Goal: Task Accomplishment & Management: Use online tool/utility

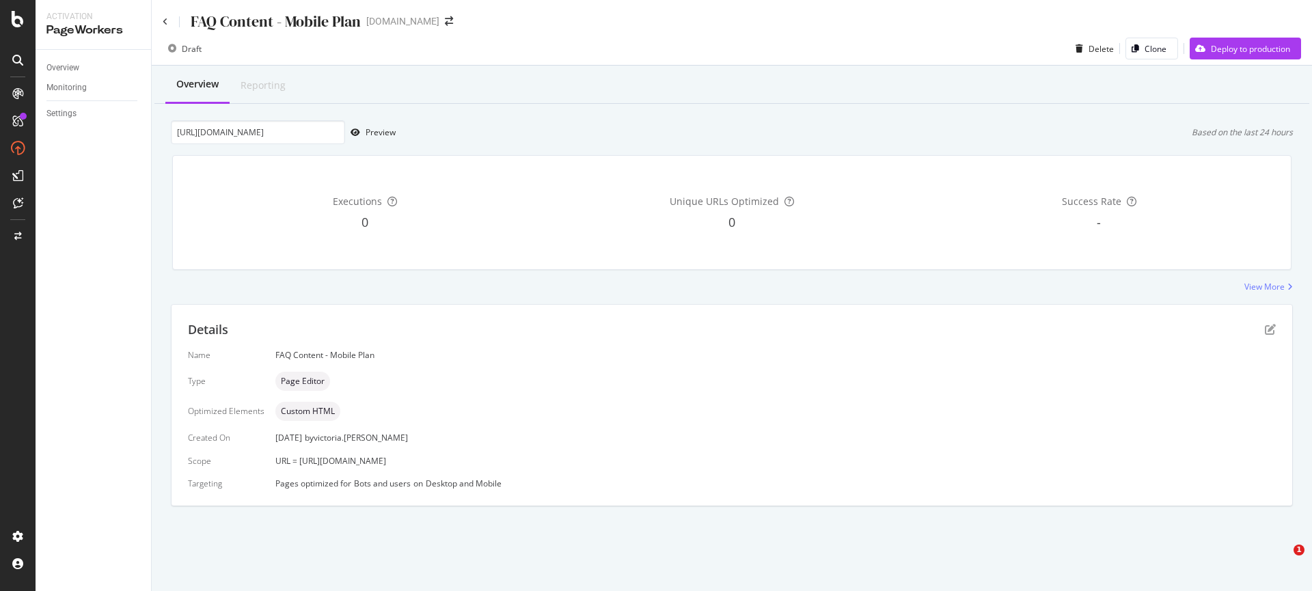
click at [73, 66] on div "Overview" at bounding box center [62, 68] width 33 height 14
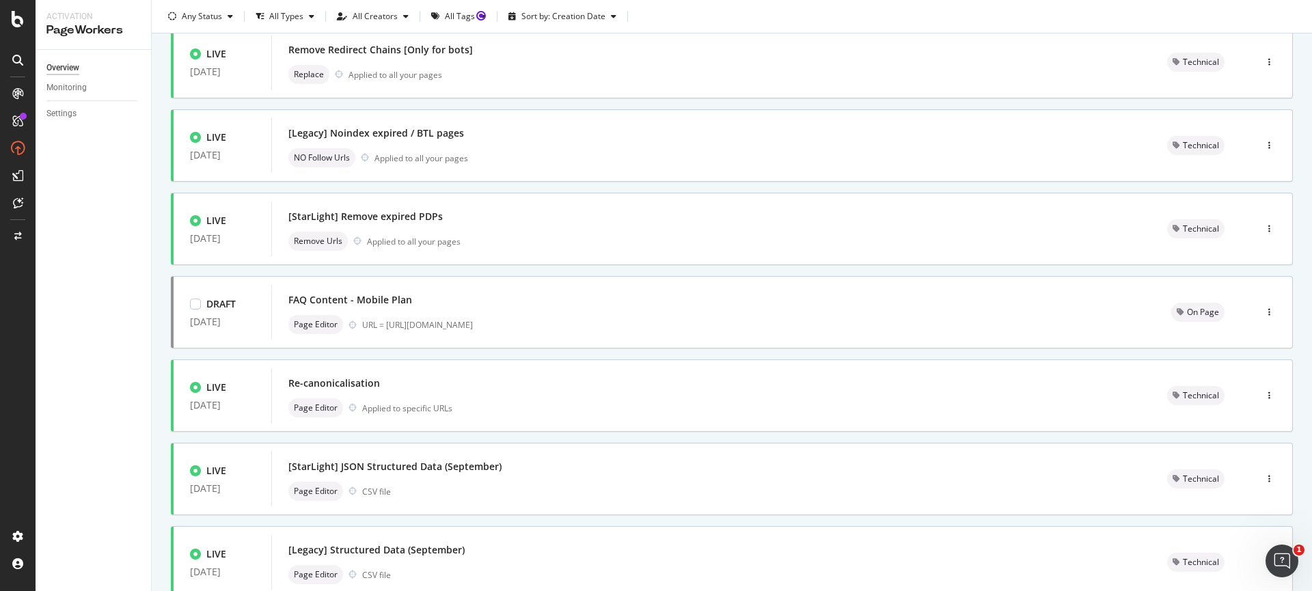
scroll to position [444, 0]
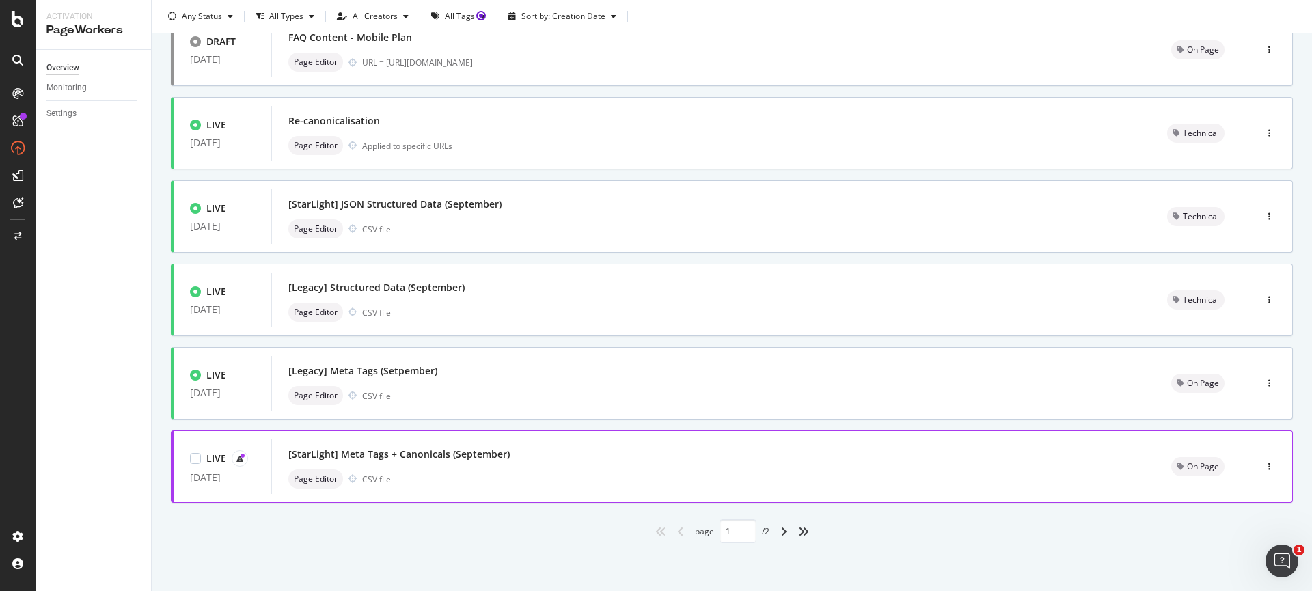
click at [542, 467] on div "[StarLight] Meta Tags + Canonicals (September) Page Editor CSV file" at bounding box center [713, 467] width 850 height 44
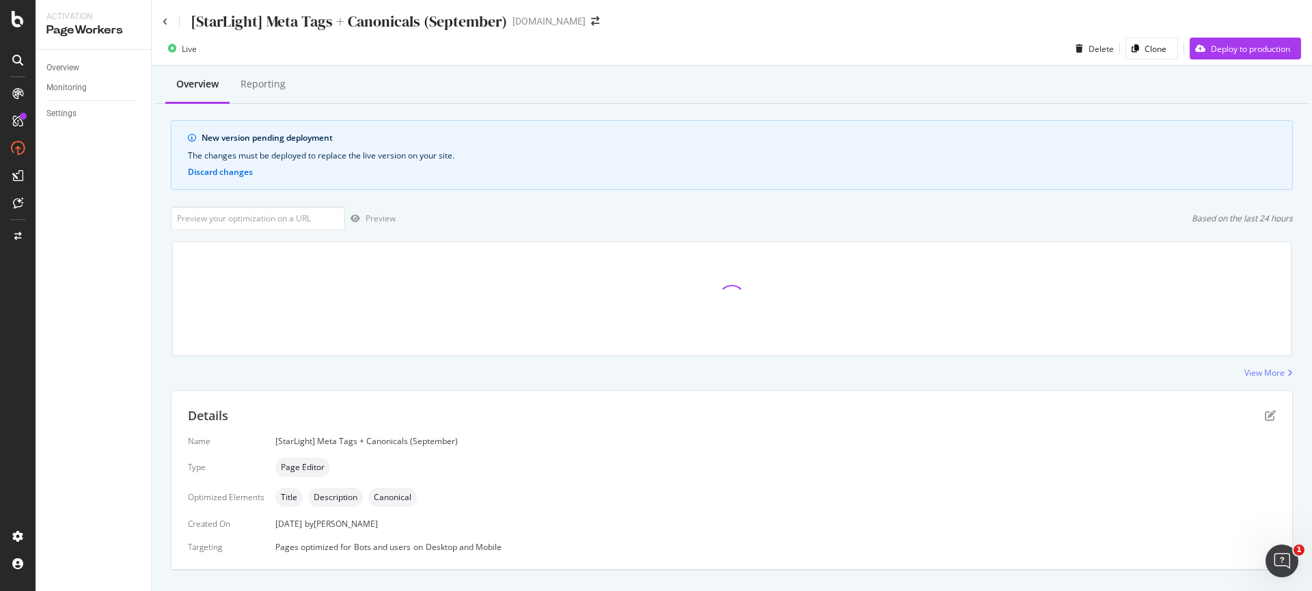
scroll to position [262, 0]
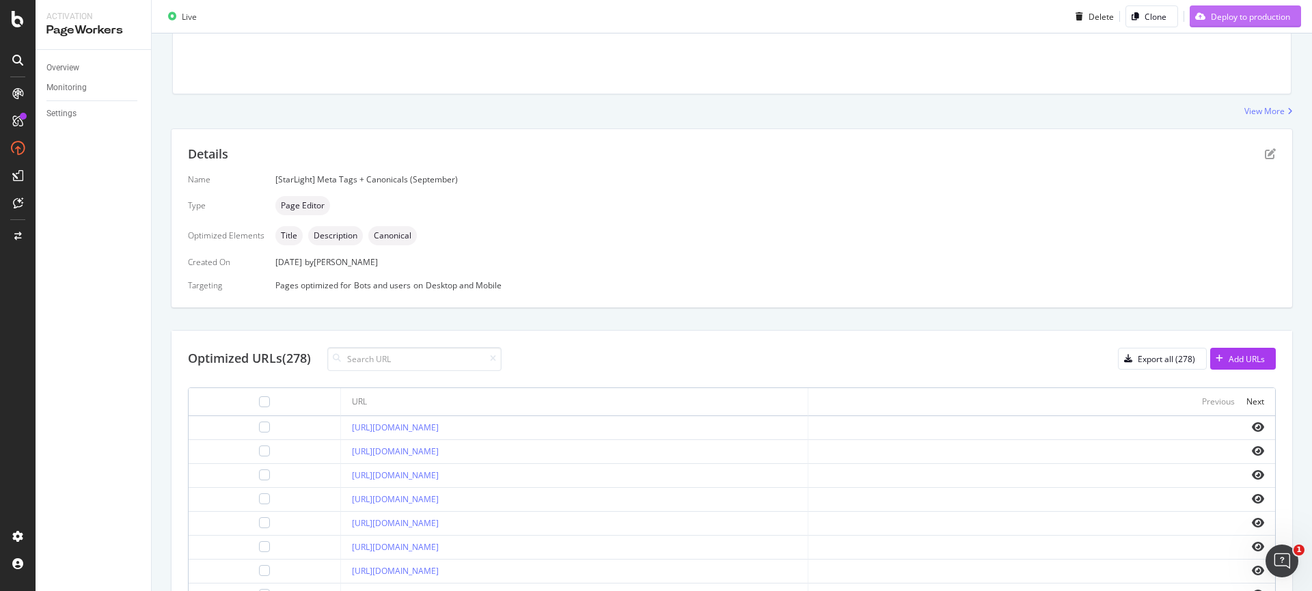
click at [1216, 18] on div "Deploy to production" at bounding box center [1250, 16] width 79 height 12
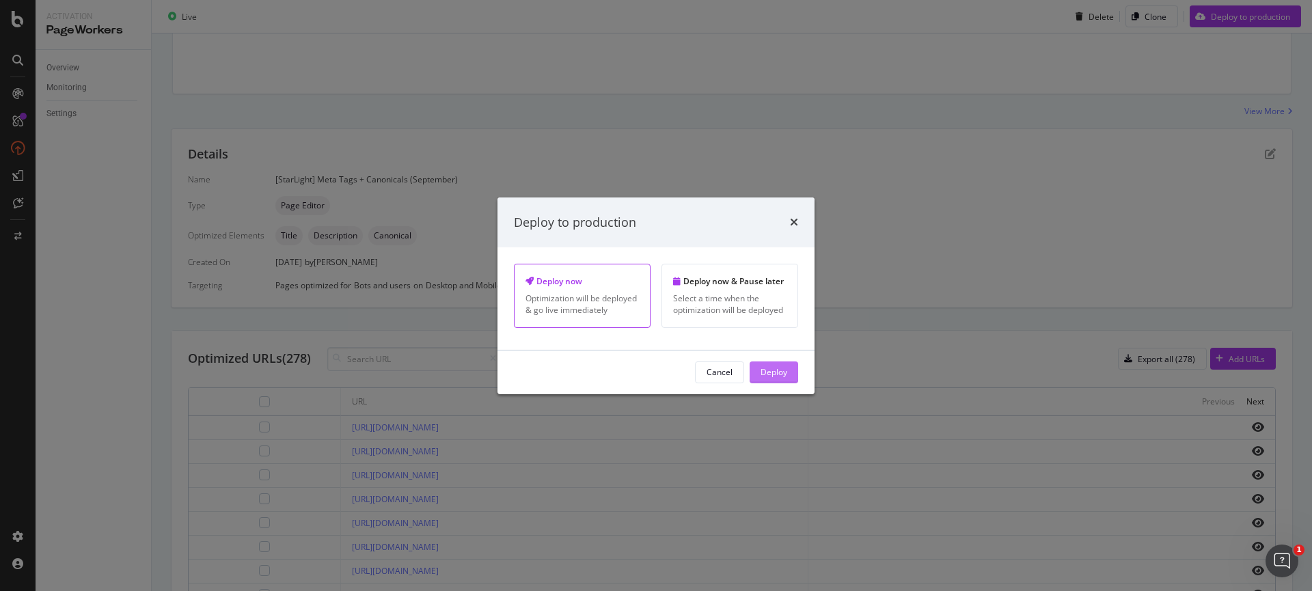
click at [785, 374] on div "Deploy" at bounding box center [774, 372] width 27 height 12
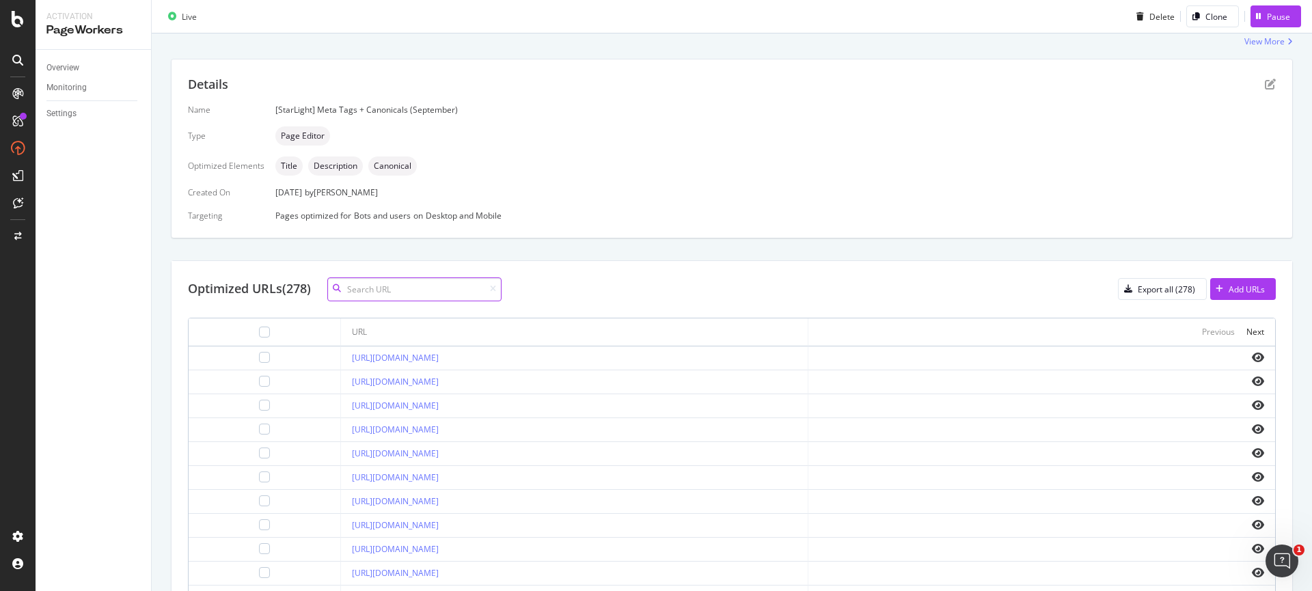
scroll to position [176, 0]
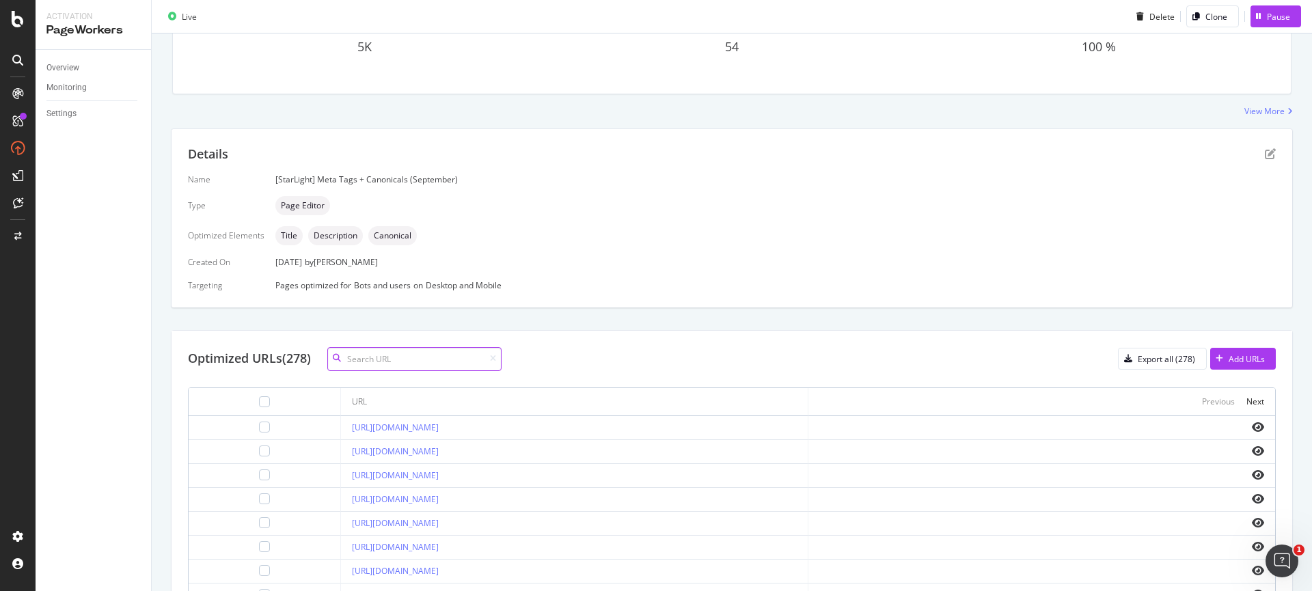
paste input "[URL][DOMAIN_NAME]"
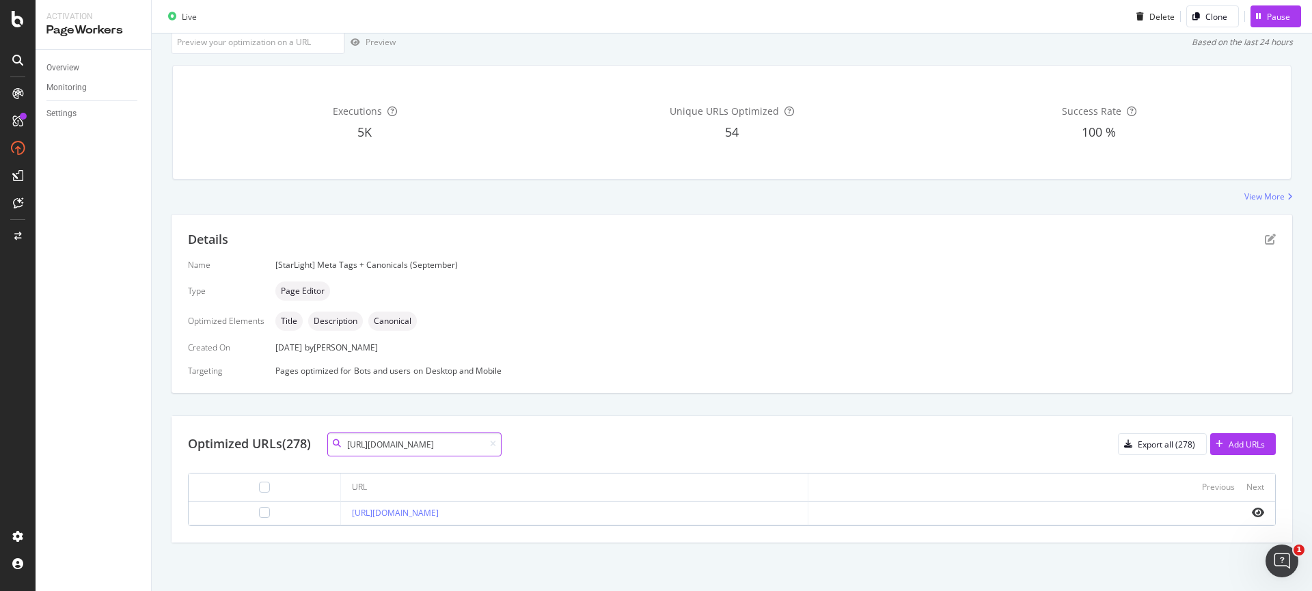
scroll to position [90, 0]
type input "[URL][DOMAIN_NAME]"
click at [259, 511] on div at bounding box center [264, 512] width 11 height 11
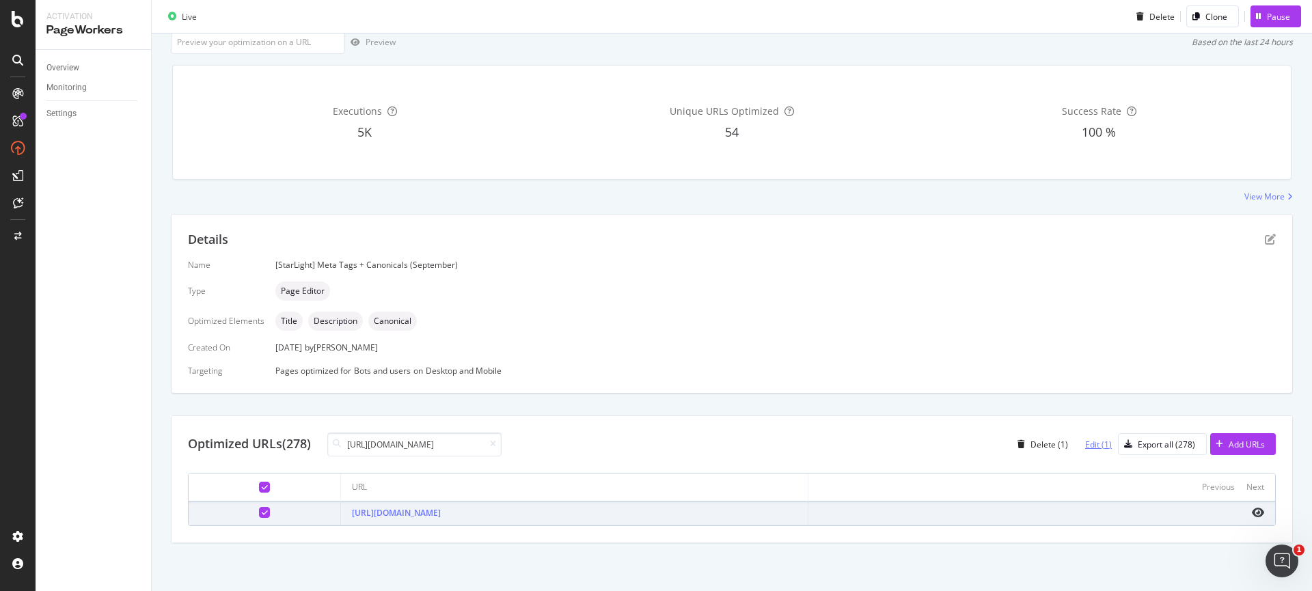
click at [1085, 448] on div "Edit (1)" at bounding box center [1098, 445] width 27 height 12
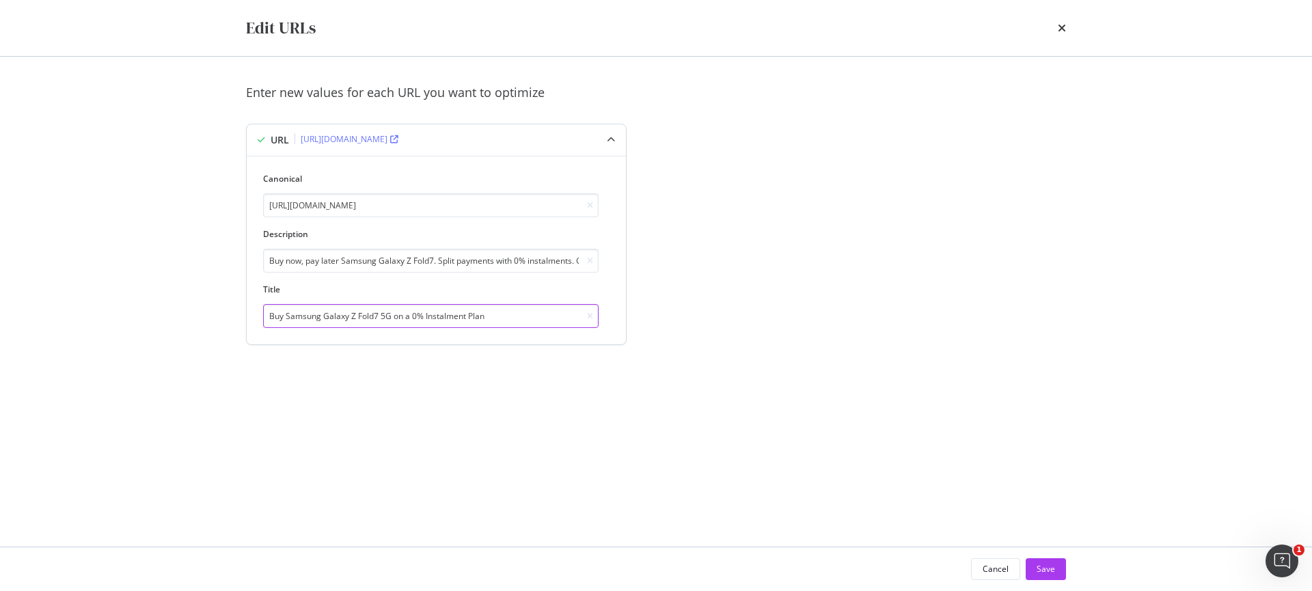
click at [494, 316] on input "Buy Samsung Galaxy Z Fold7 5G on a 0% Instalment Plan" at bounding box center [431, 316] width 336 height 24
click at [1046, 568] on div "Save" at bounding box center [1046, 569] width 18 height 12
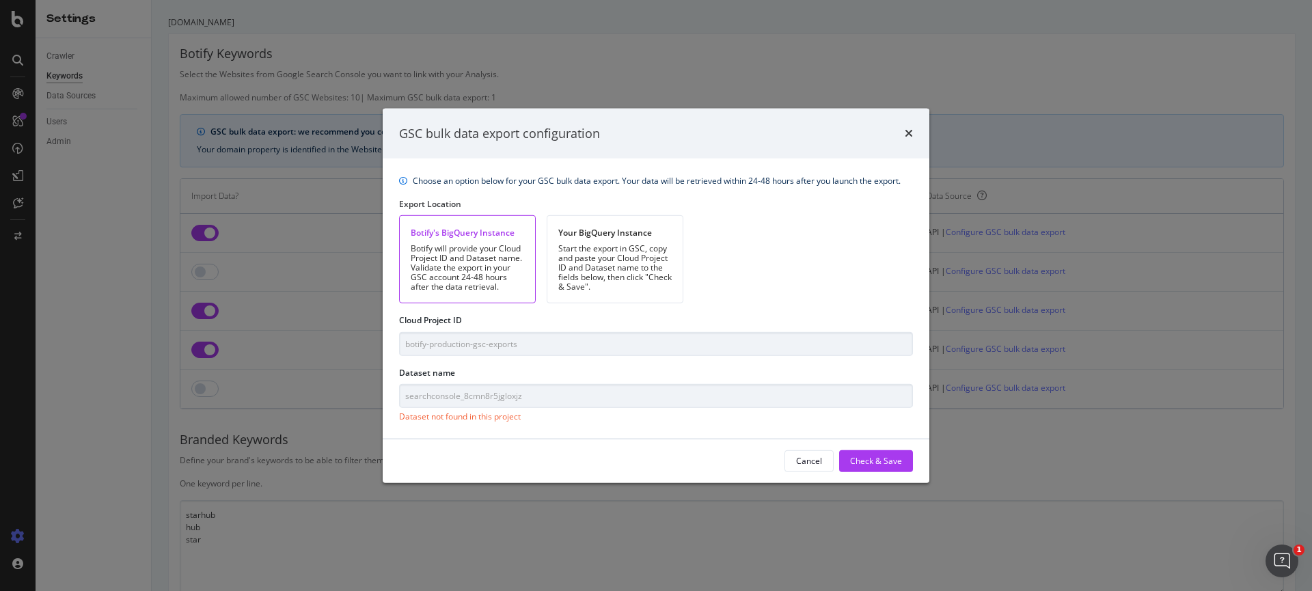
click at [308, 112] on div "GSC bulk data export configuration Choose an option below for your GSC bulk dat…" at bounding box center [656, 295] width 1312 height 591
